Goal: Transaction & Acquisition: Purchase product/service

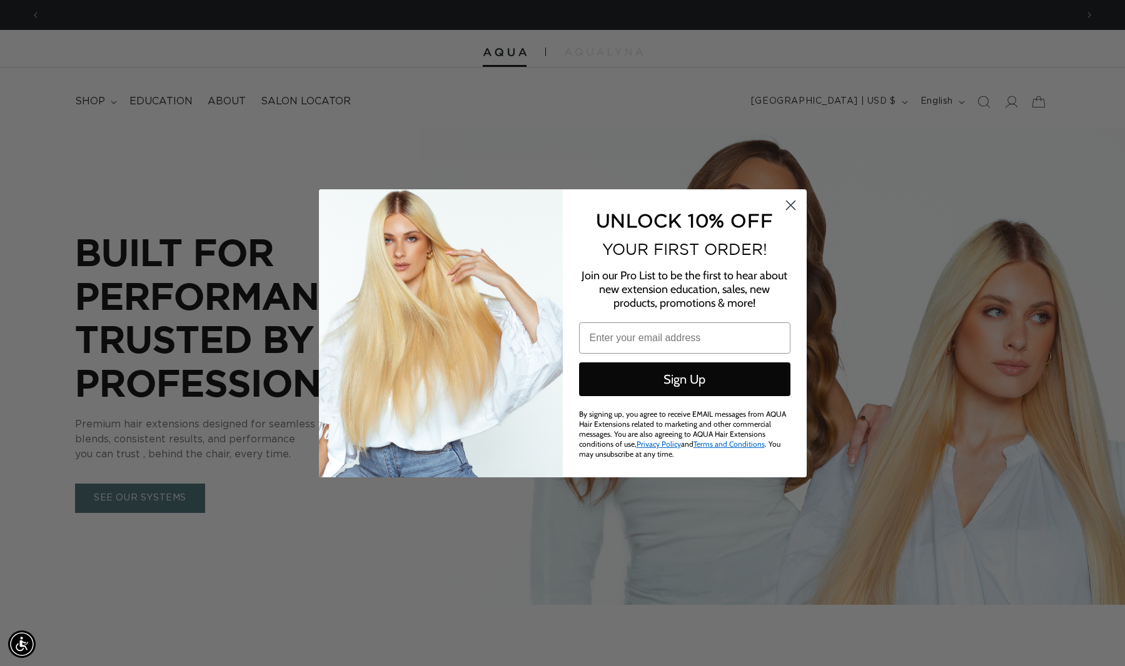
scroll to position [0, 2072]
click at [798, 212] on circle "Close dialog" at bounding box center [790, 204] width 21 height 21
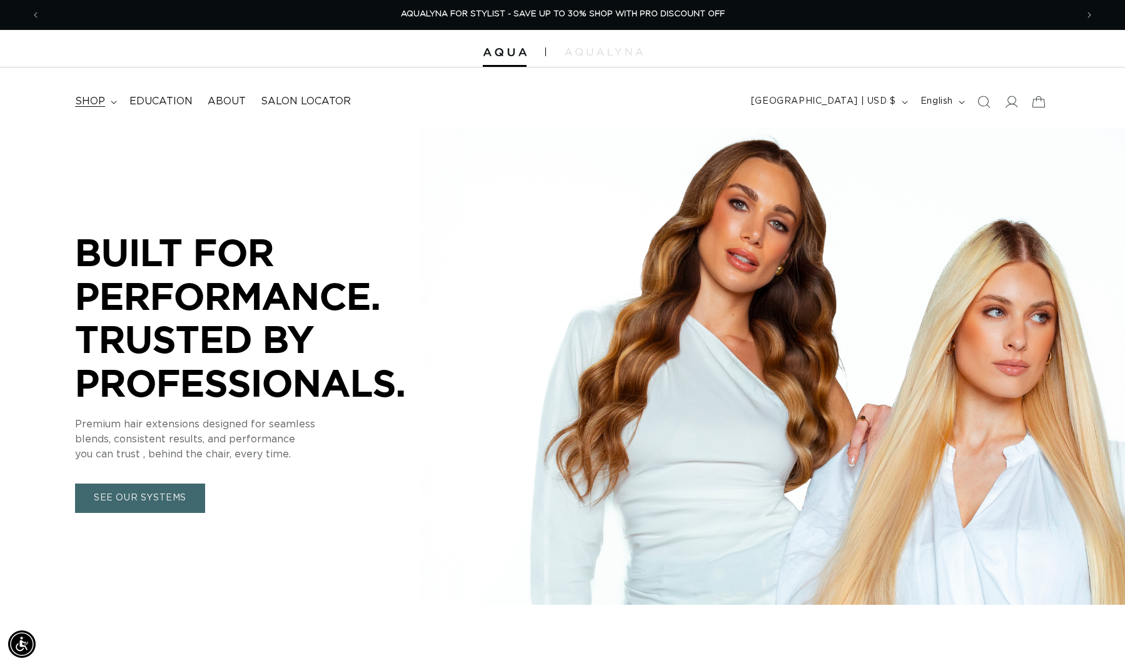
click at [89, 99] on span "shop" at bounding box center [90, 101] width 30 height 13
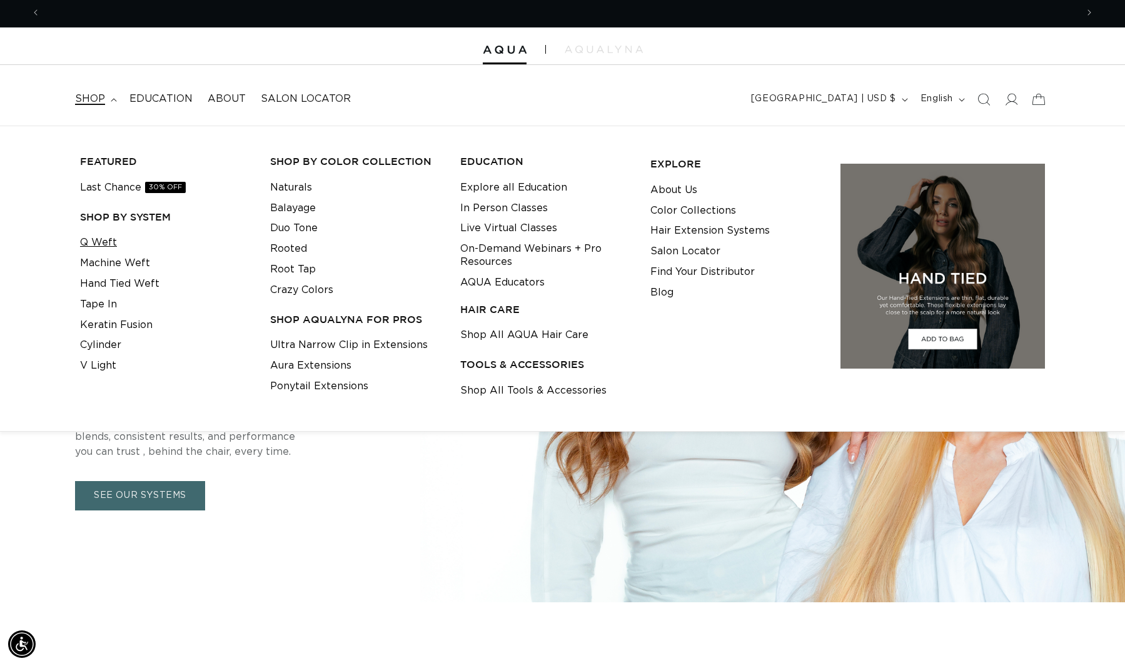
scroll to position [0, 0]
click at [108, 245] on link "Q Weft" at bounding box center [98, 243] width 37 height 21
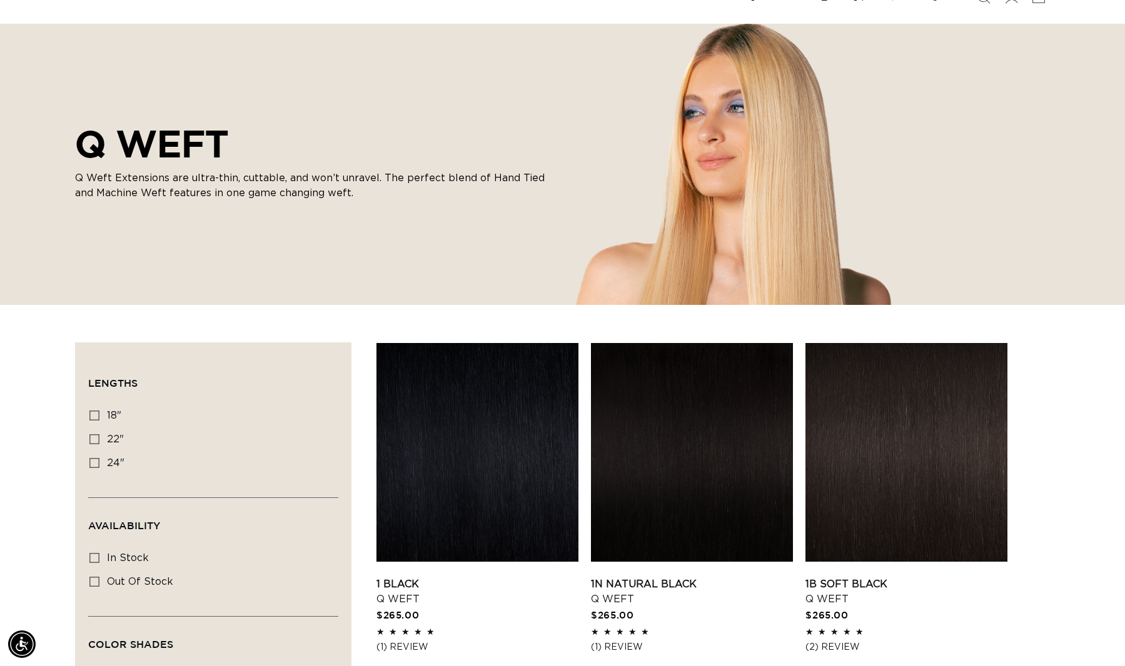
scroll to position [0, 2072]
click at [111, 417] on span "18"" at bounding box center [114, 416] width 14 height 10
click at [99, 417] on input "18" 18" (5 products)" at bounding box center [94, 416] width 10 height 10
checkbox input "true"
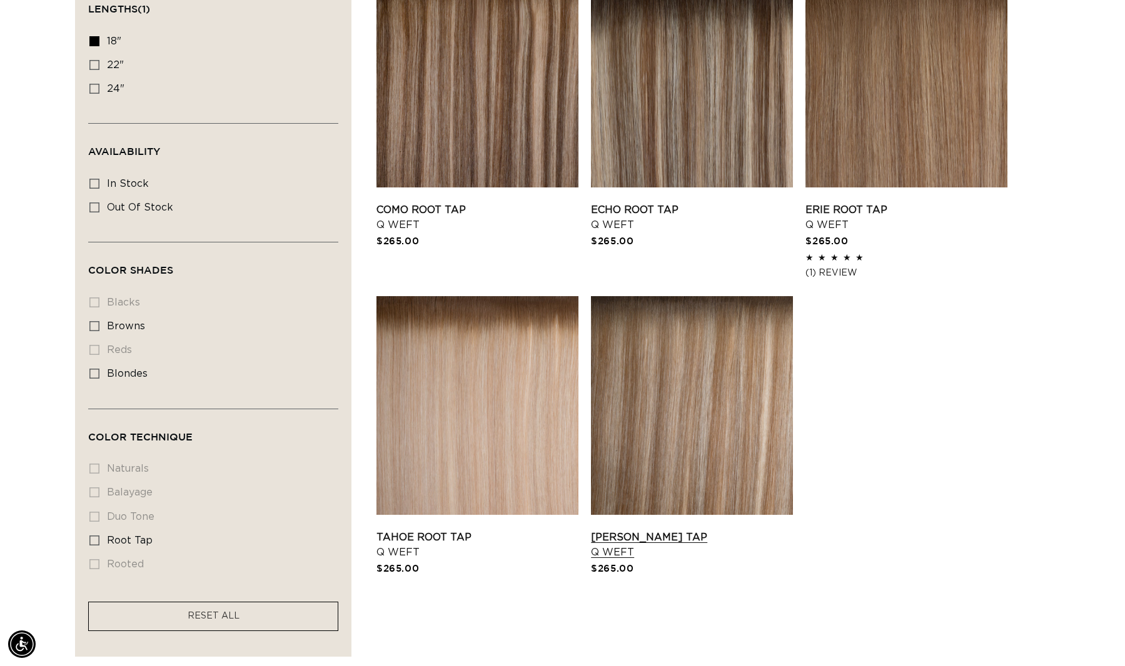
click at [685, 539] on link "[PERSON_NAME] Tap Q Weft" at bounding box center [692, 545] width 202 height 30
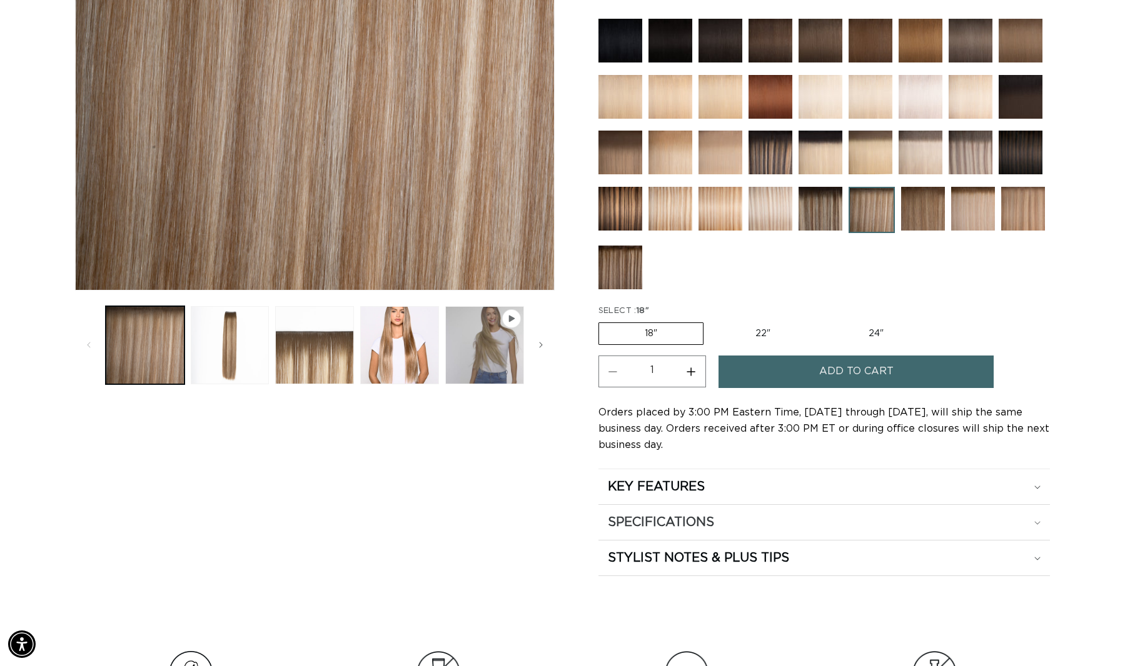
scroll to position [0, 1036]
click at [1040, 504] on summary "SPECIFICATIONS" at bounding box center [823, 486] width 451 height 35
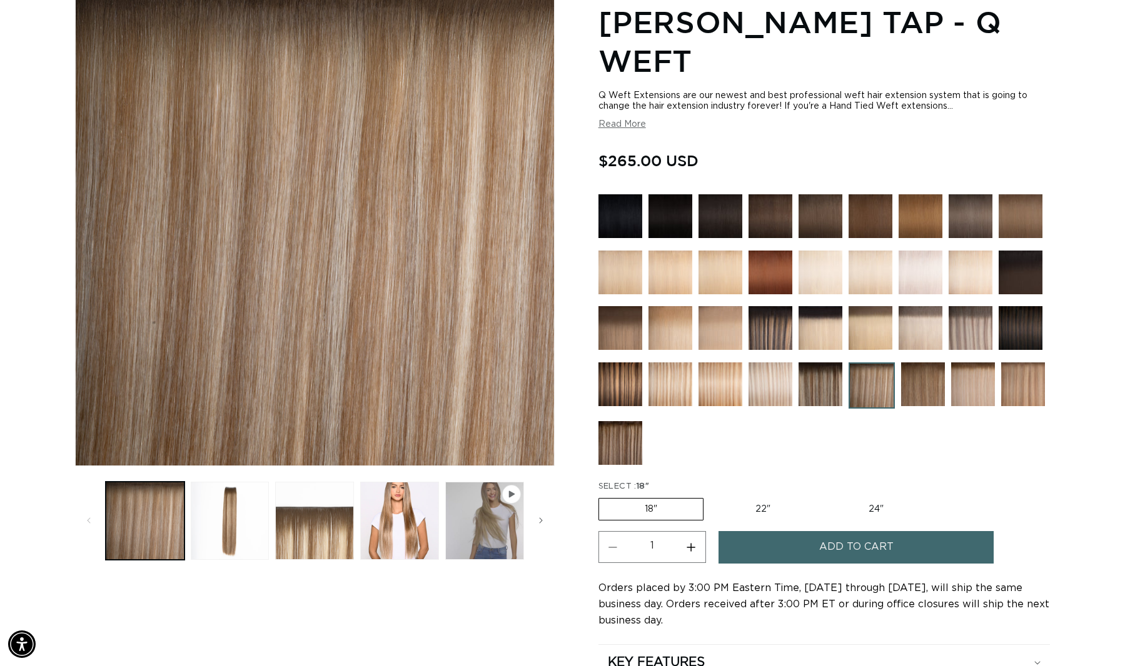
scroll to position [0, 0]
click at [389, 537] on button "Load image 4 in gallery view" at bounding box center [399, 521] width 79 height 79
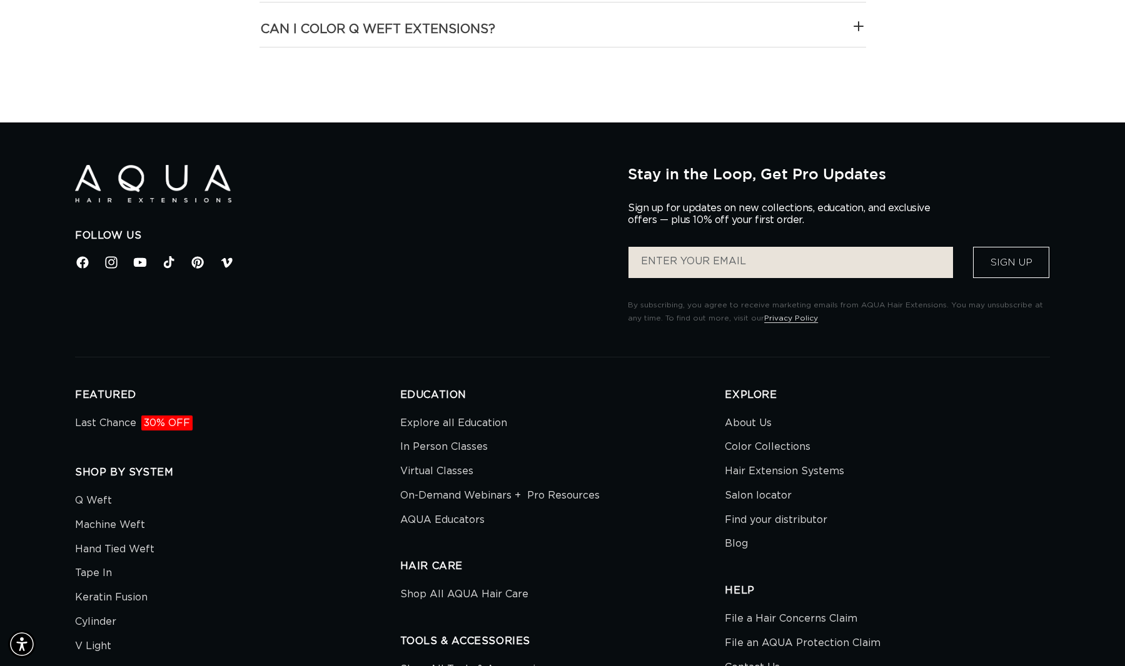
scroll to position [0, 1036]
